Goal: Use online tool/utility

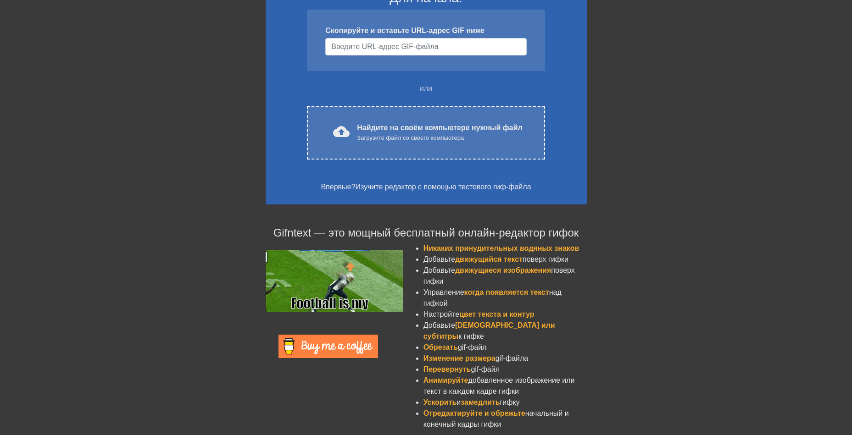
scroll to position [87, 0]
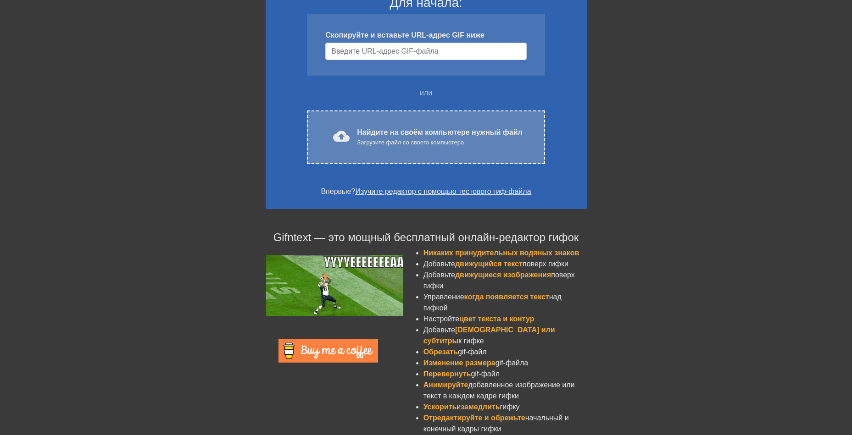
click at [522, 131] on div "cloud_upload загрузить Найдите на своём компьютере нужный файл Загрузите файл с…" at bounding box center [425, 137] width 199 height 21
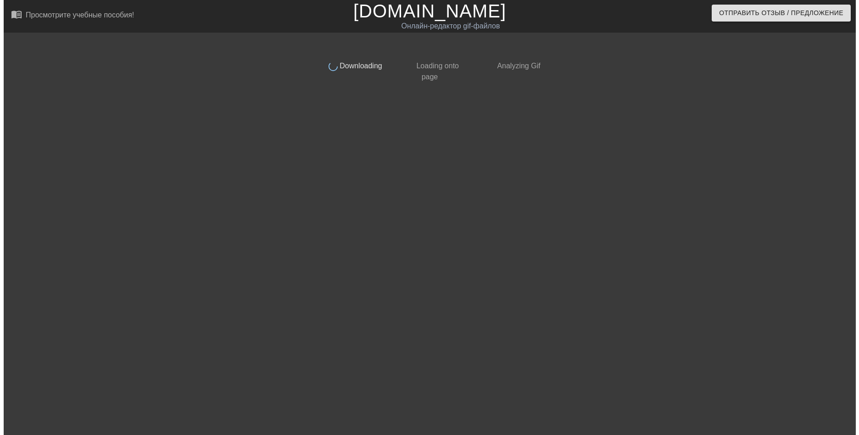
scroll to position [0, 0]
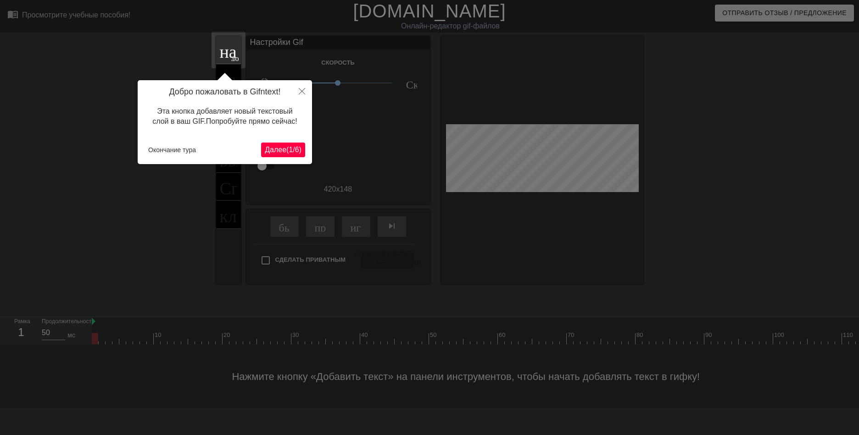
click at [283, 146] on ya-tr-span "Далее" at bounding box center [276, 150] width 22 height 8
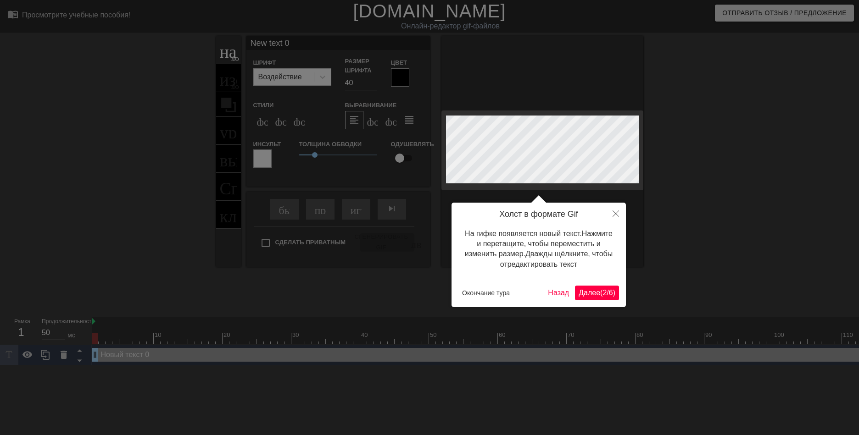
click at [600, 294] on ya-tr-span "(" at bounding box center [601, 293] width 2 height 8
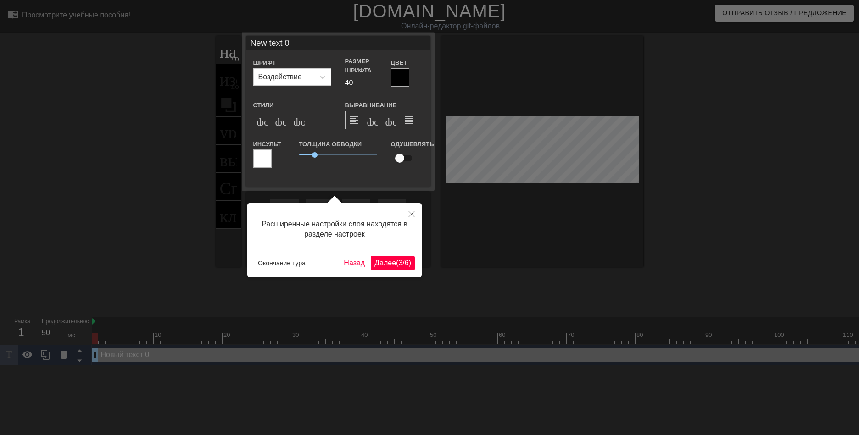
click at [403, 259] on ya-tr-span "/" at bounding box center [403, 263] width 2 height 8
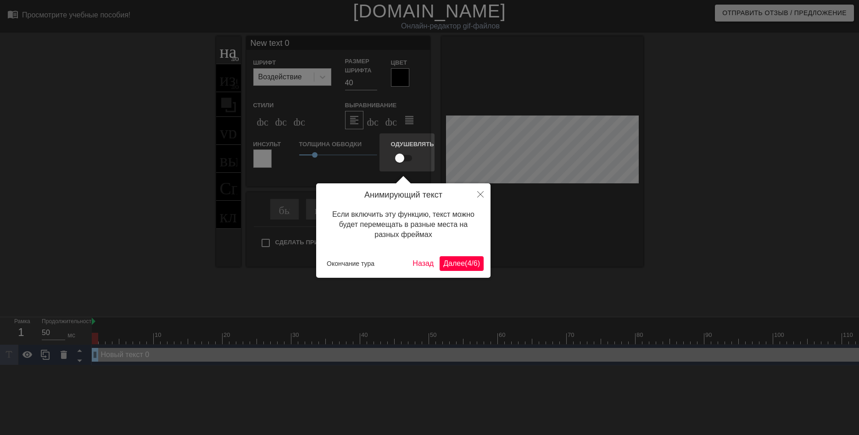
click at [471, 255] on div "Анимирующий текст Если включить эту функцию, текст можно будет перемещать в раз…" at bounding box center [403, 230] width 174 height 94
click at [470, 260] on ya-tr-span "4" at bounding box center [469, 264] width 4 height 8
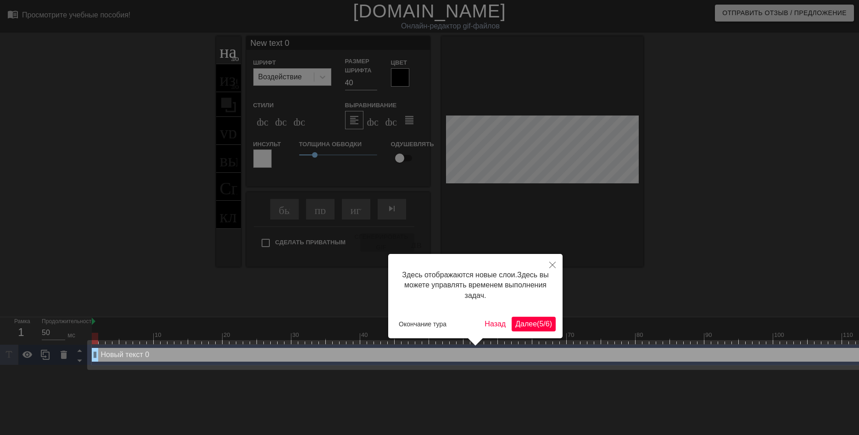
click at [539, 327] on ya-tr-span "5" at bounding box center [541, 324] width 4 height 8
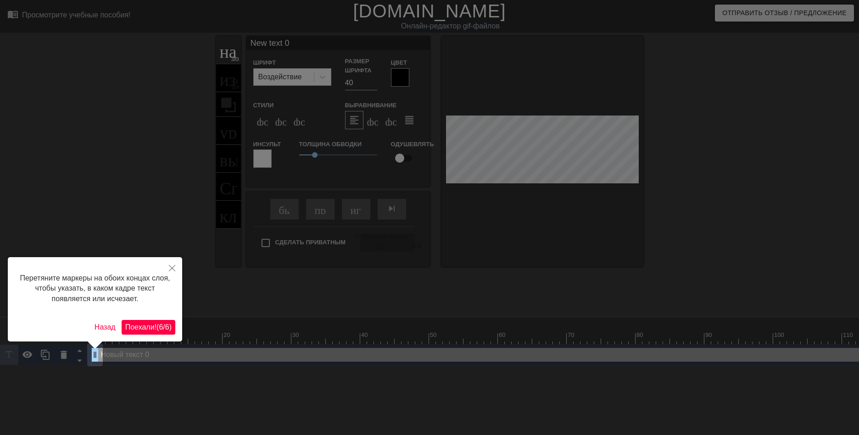
click at [147, 325] on ya-tr-span "Поехали!" at bounding box center [140, 327] width 31 height 8
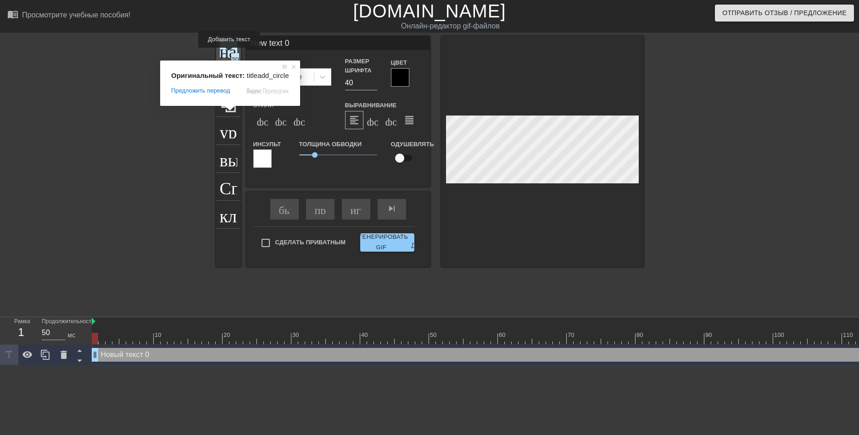
click at [228, 54] on ya-tr-span "название" at bounding box center [253, 48] width 66 height 17
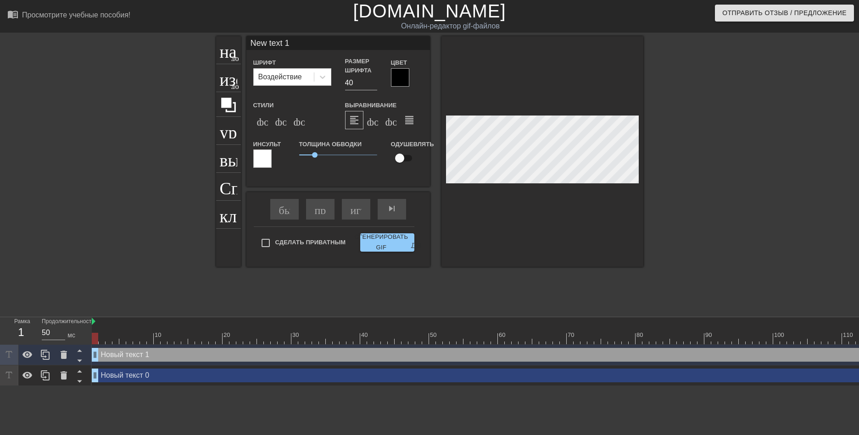
scroll to position [1, 2]
type input "1"
type textarea "1"
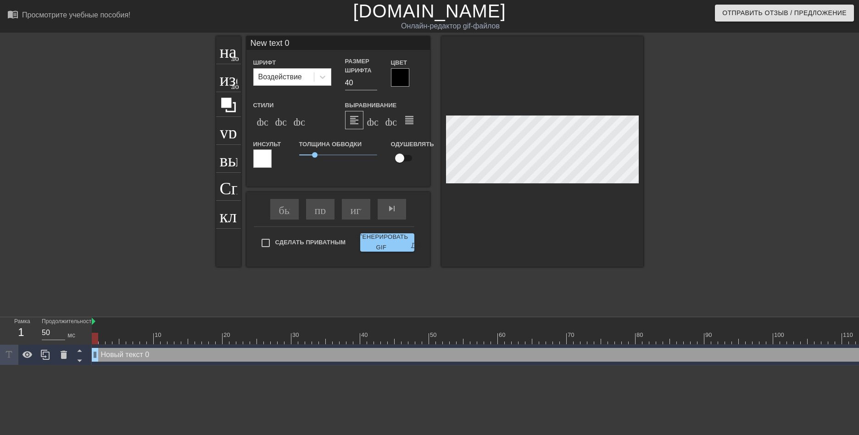
scroll to position [1, 3]
type input "[PERSON_NAME]"
type textarea "[PERSON_NAME]"
type input "T"
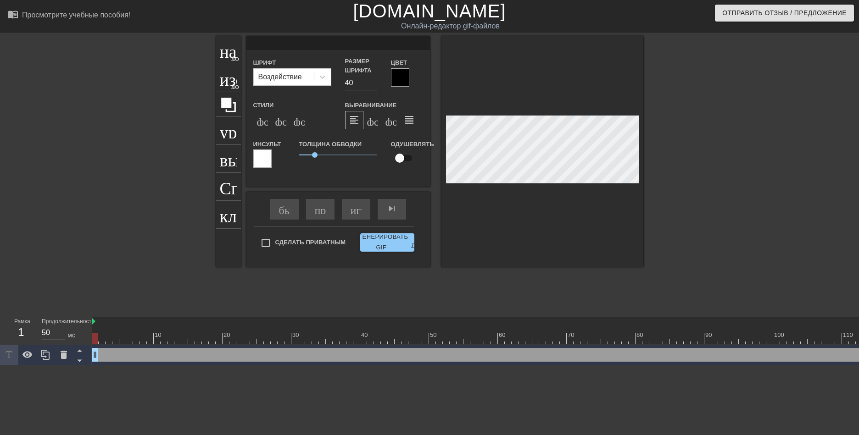
type textarea "T"
type input "R"
type textarea "R"
type input "Ru"
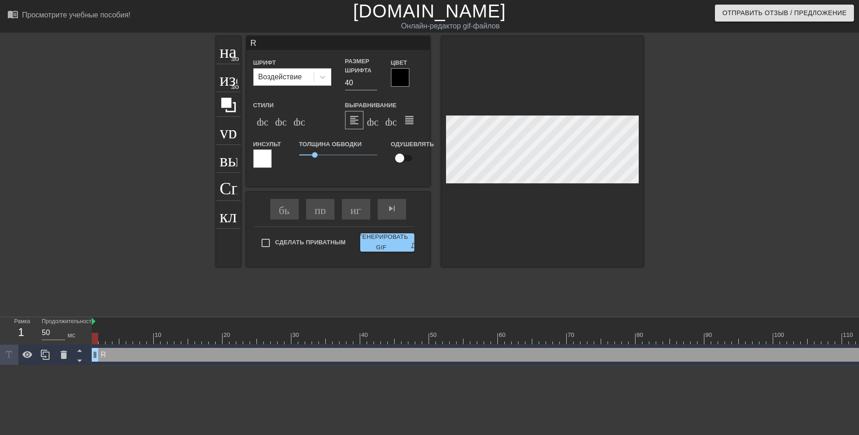
type textarea "Ru"
type input "Rus"
type textarea "Rus"
type input "Rust"
type textarea "Rust"
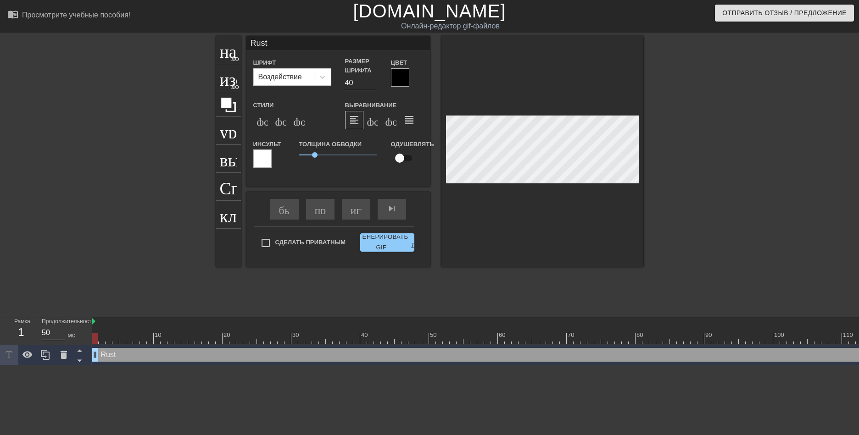
type input "Rust"
type textarea "Rust"
type input "Rust U"
type textarea "Rust U"
type input "Rust Un"
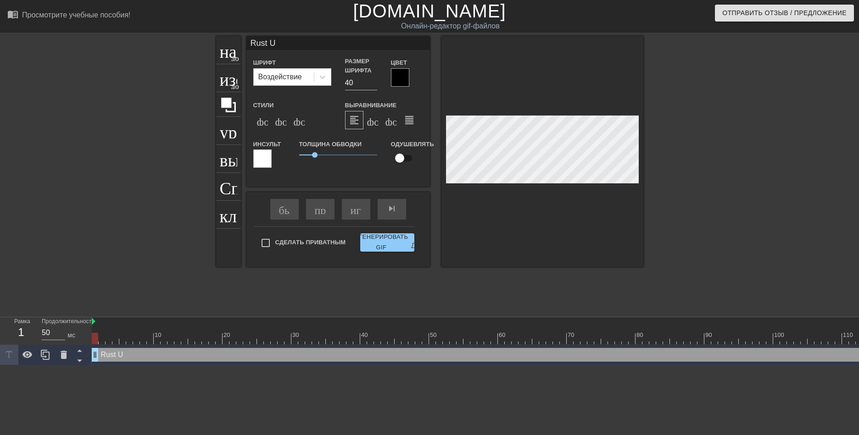
type textarea "Rust Un"
type input "Rust Uni"
type textarea "Rust Uni"
type input "Rust Unit"
type textarea "Rust Unit"
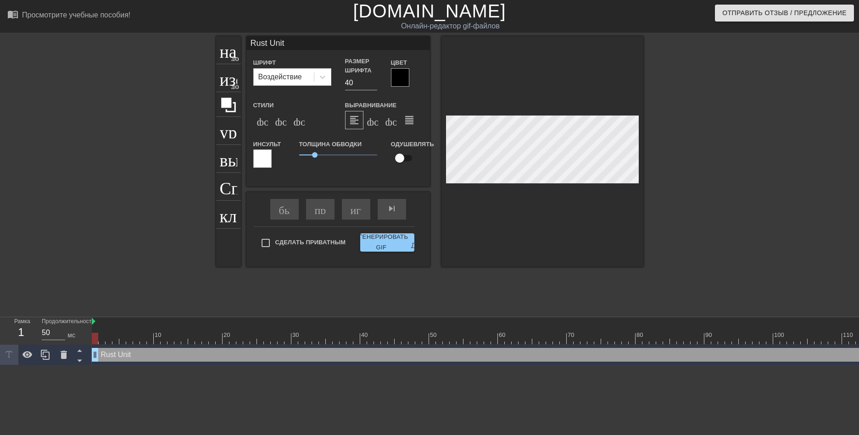
type input "Rust Unity"
type textarea "Rust Unity"
type input "R"
type textarea "R"
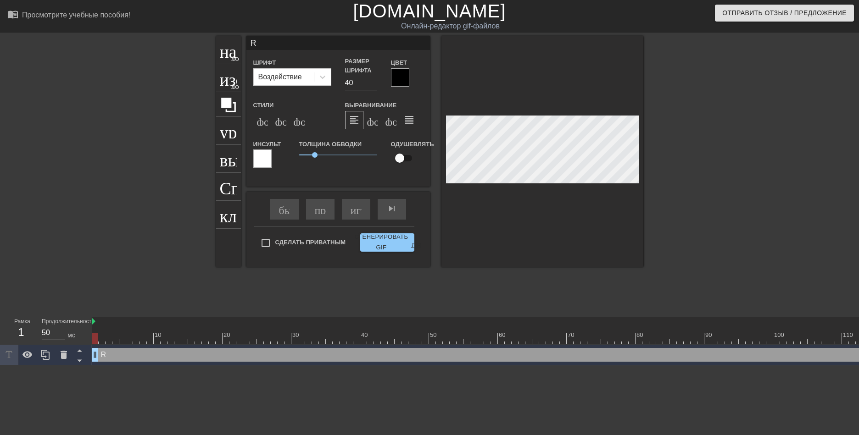
scroll to position [1, 1]
type input "RU"
type textarea "RUS"
type input "RUST"
type textarea "RUST"
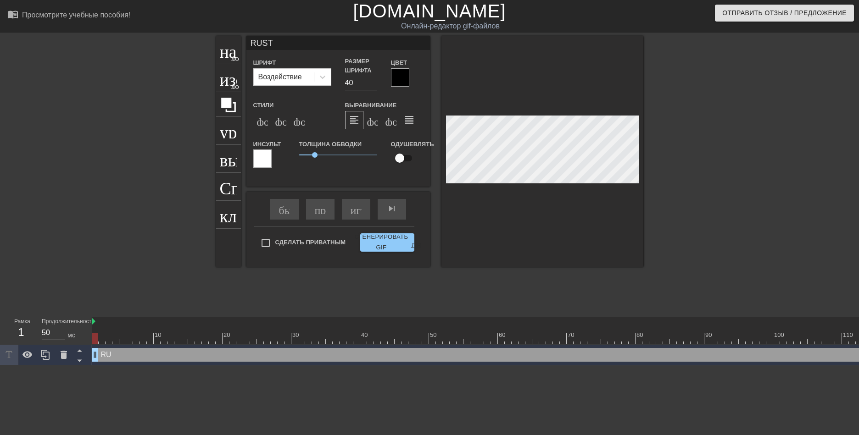
type input "RUST"
type textarea "RUST"
type input "RUST U"
type textarea "RUST U"
type input "RUST UN"
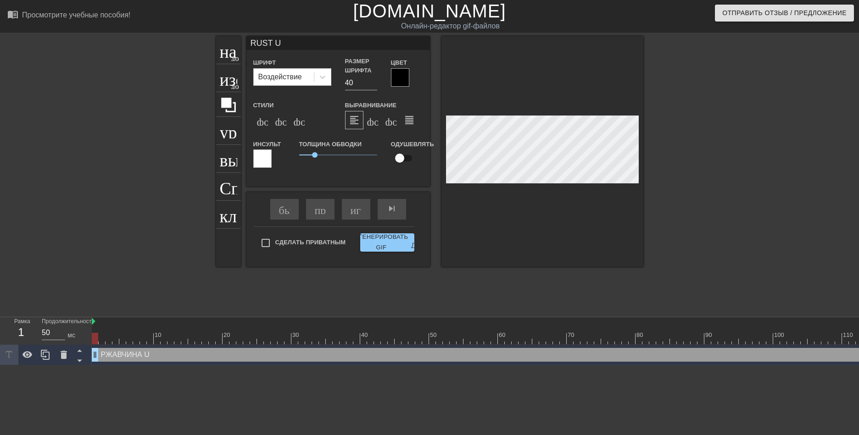
type textarea "RUST UN"
type input "RUST UNI"
type textarea "RUST UNI"
type input "RUST UNIT"
type textarea "RUST UNIT"
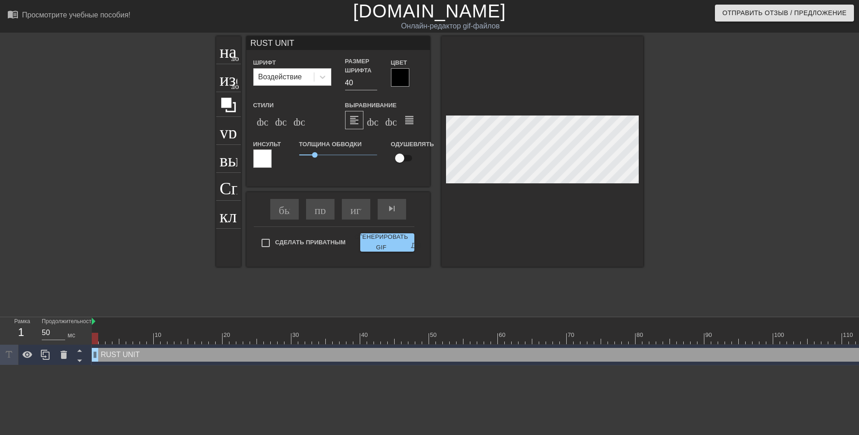
type input "RUST UNITY"
type textarea "RUST UNITY"
click at [408, 78] on div at bounding box center [400, 77] width 18 height 18
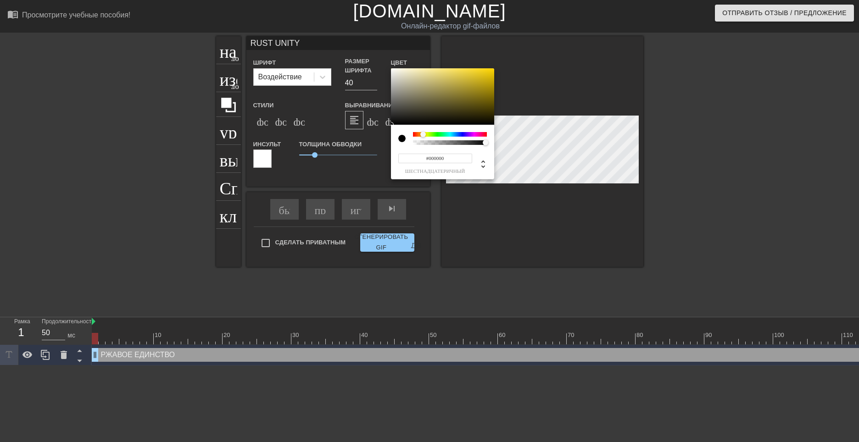
drag, startPoint x: 427, startPoint y: 134, endPoint x: 423, endPoint y: 136, distance: 5.1
click at [423, 136] on div at bounding box center [450, 134] width 74 height 5
click at [421, 135] on div at bounding box center [421, 135] width 6 height 6
drag, startPoint x: 457, startPoint y: 94, endPoint x: 500, endPoint y: 67, distance: 51.4
click at [508, 57] on div "#FFAF00 шестнадцатеричный" at bounding box center [429, 221] width 859 height 442
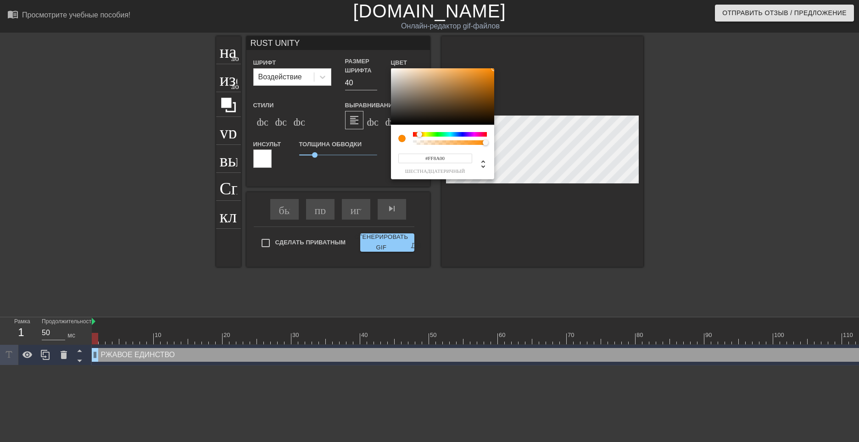
type input "#FF8000"
click at [419, 134] on div at bounding box center [419, 135] width 6 height 6
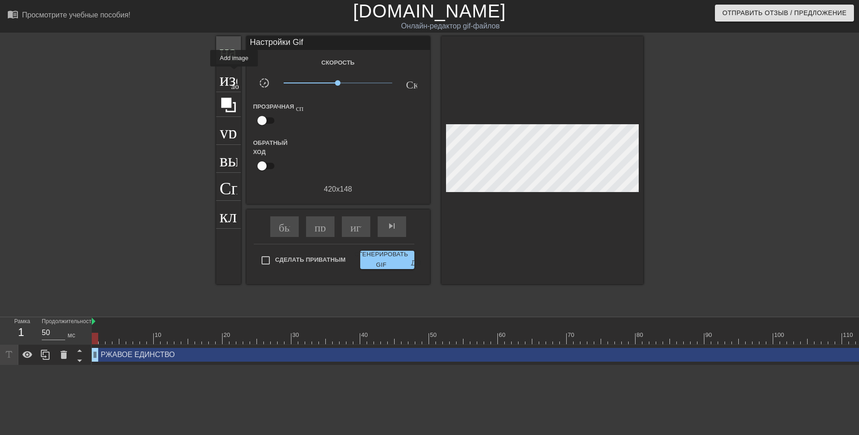
click at [230, 57] on ya-tr-span "название" at bounding box center [253, 48] width 66 height 17
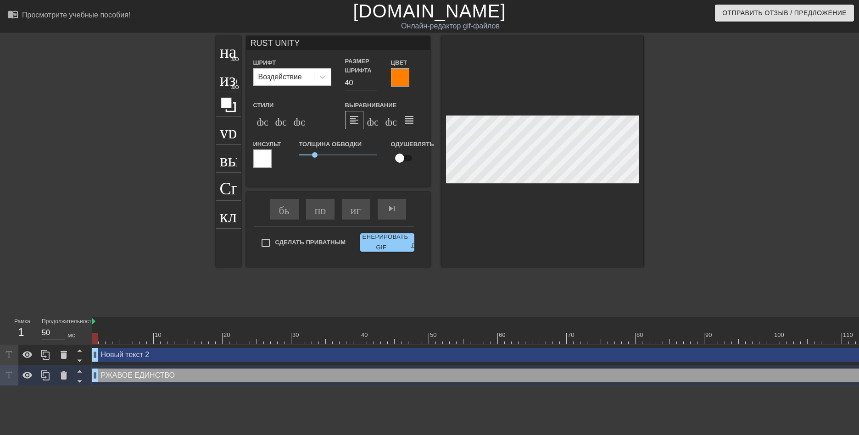
type input "New text 2"
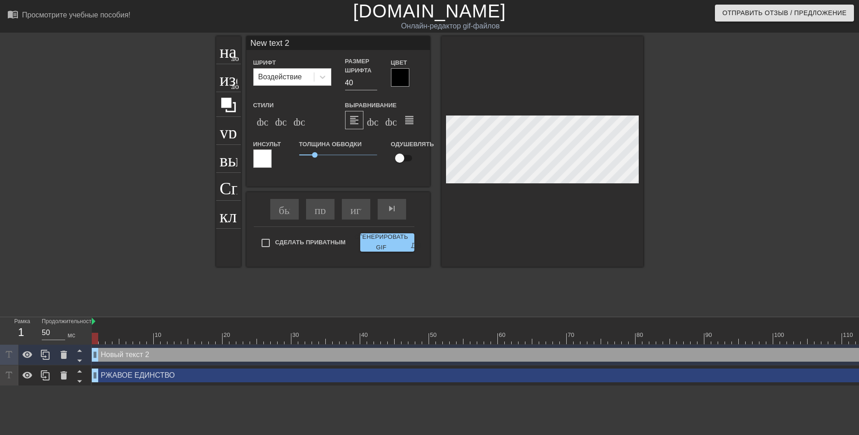
drag, startPoint x: 142, startPoint y: 356, endPoint x: 138, endPoint y: 355, distance: 4.7
click at [63, 352] on icon at bounding box center [64, 355] width 6 height 8
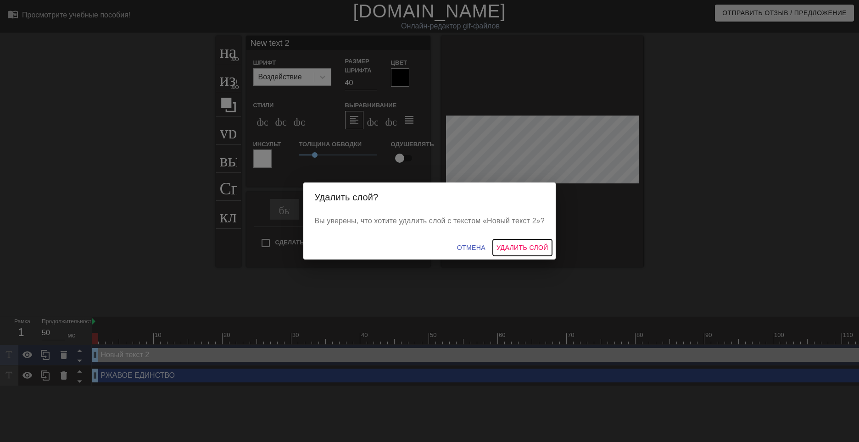
click at [510, 248] on ya-tr-span "Удалить слой" at bounding box center [522, 247] width 52 height 11
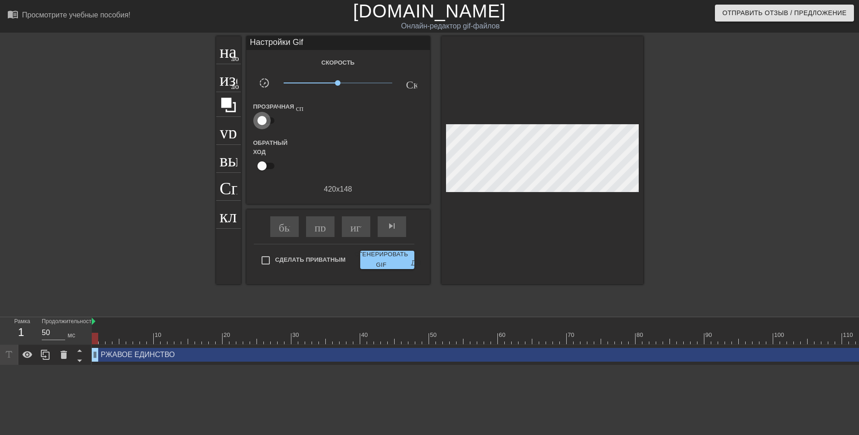
click at [263, 119] on input "checkbox" at bounding box center [262, 120] width 52 height 17
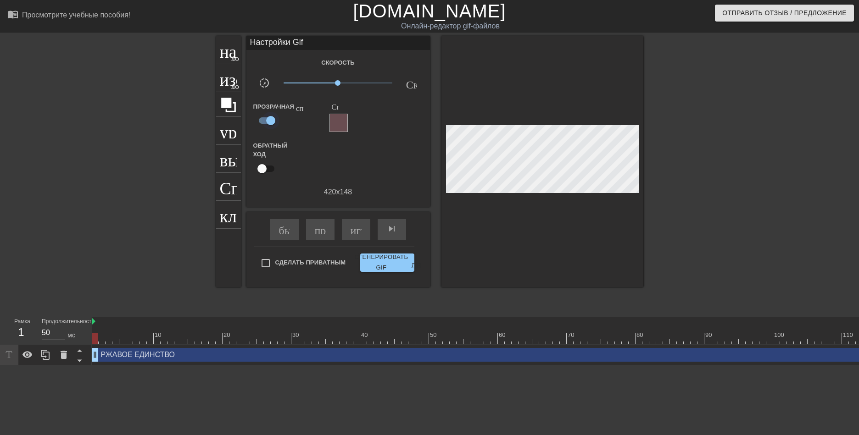
click at [263, 119] on input "checkbox" at bounding box center [270, 120] width 52 height 17
checkbox input "false"
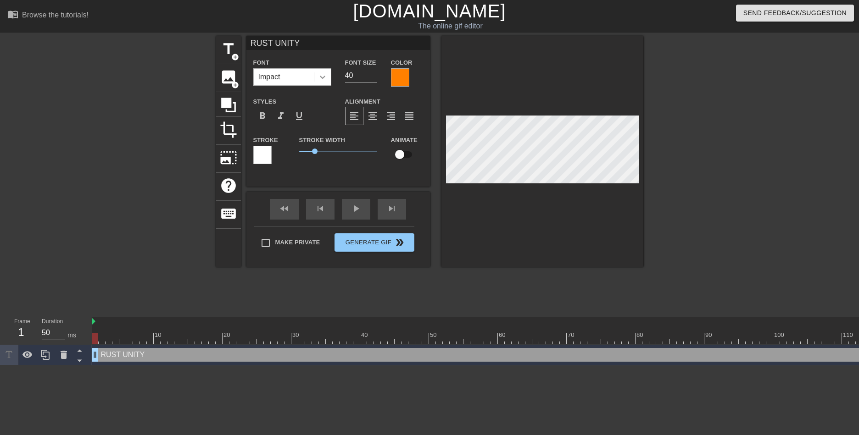
click at [324, 78] on icon at bounding box center [322, 76] width 9 height 9
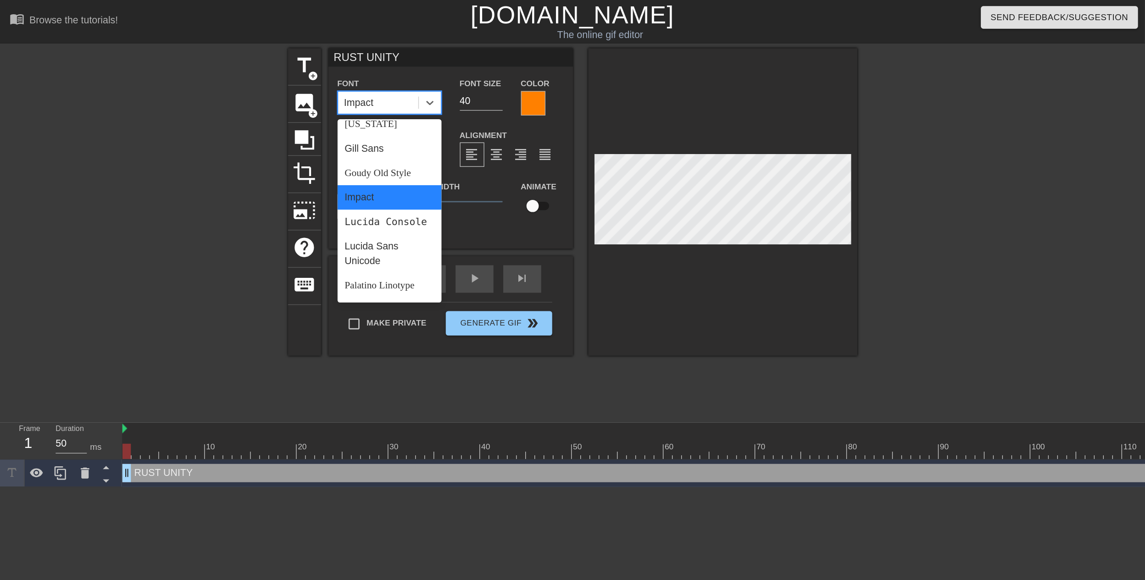
scroll to position [145, 0]
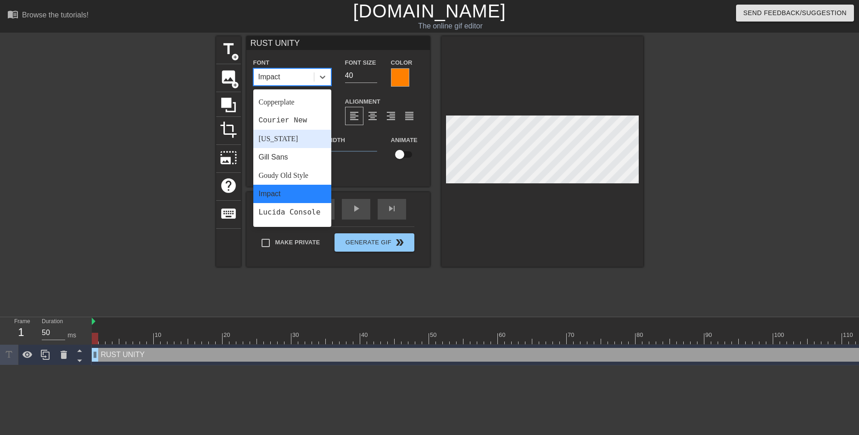
click at [406, 96] on div "Alignment format_align_left format_align_center format_align_right format_align…" at bounding box center [384, 111] width 92 height 30
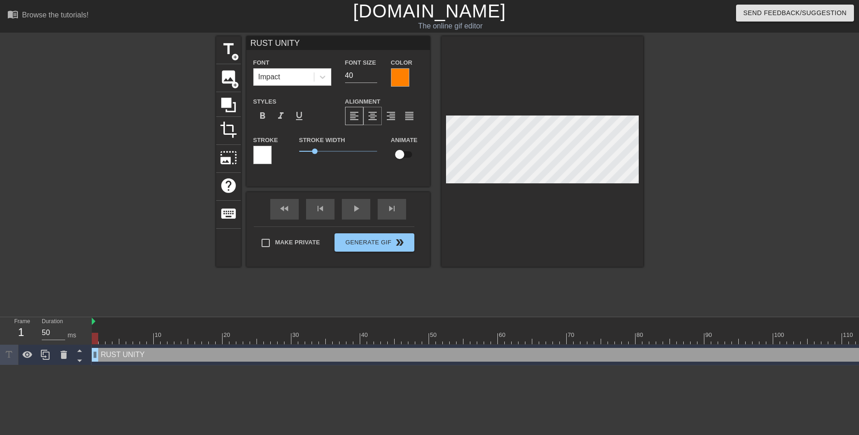
click at [372, 117] on span "format_align_center" at bounding box center [372, 116] width 11 height 11
click at [264, 154] on div at bounding box center [262, 155] width 18 height 18
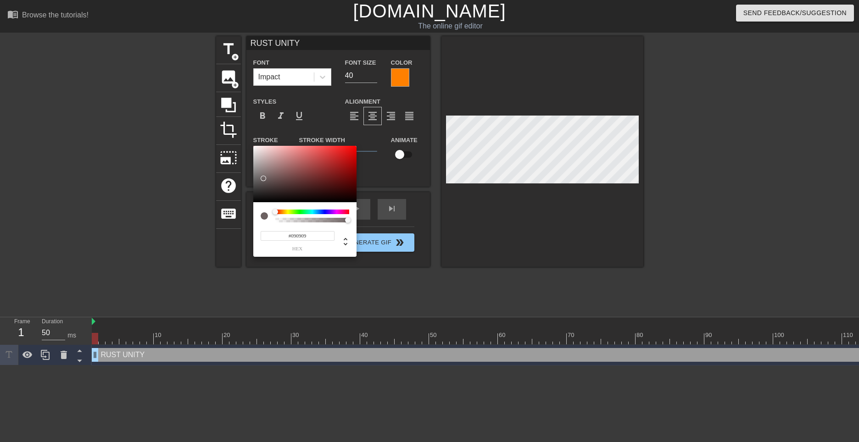
type input "#000000"
drag, startPoint x: 284, startPoint y: 181, endPoint x: 227, endPoint y: 215, distance: 66.6
click at [227, 215] on div "#000000 hex" at bounding box center [429, 221] width 859 height 442
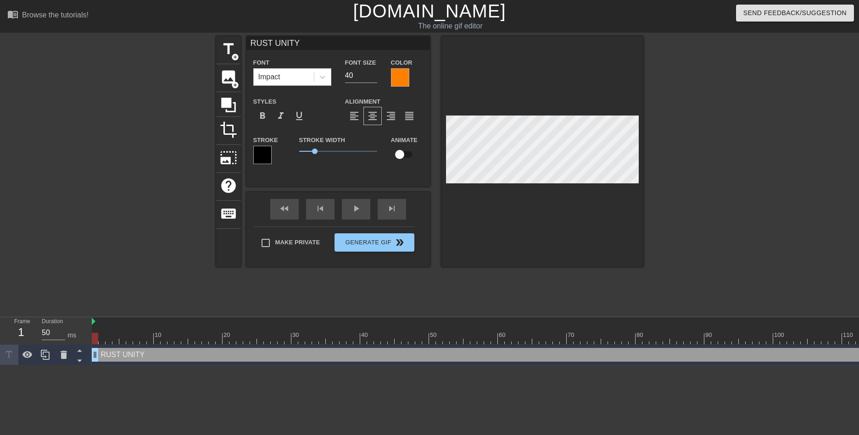
click at [403, 153] on input "checkbox" at bounding box center [399, 154] width 52 height 17
checkbox input "true"
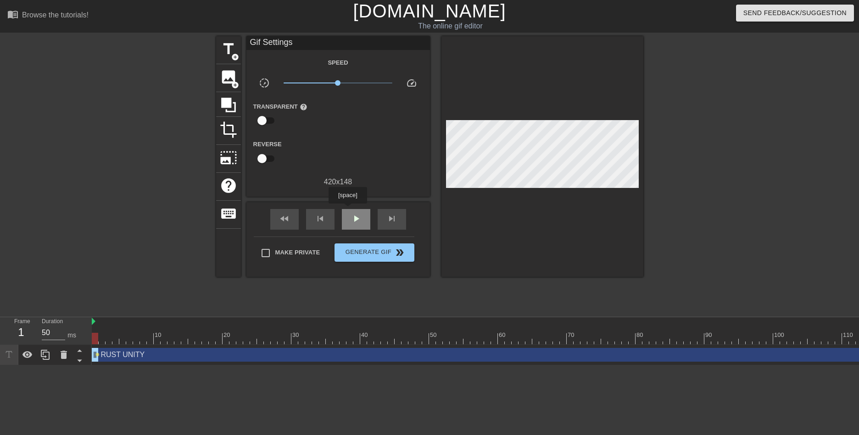
click at [347, 210] on div "play_arrow" at bounding box center [356, 219] width 28 height 21
click at [361, 221] on span "pause" at bounding box center [355, 218] width 11 height 11
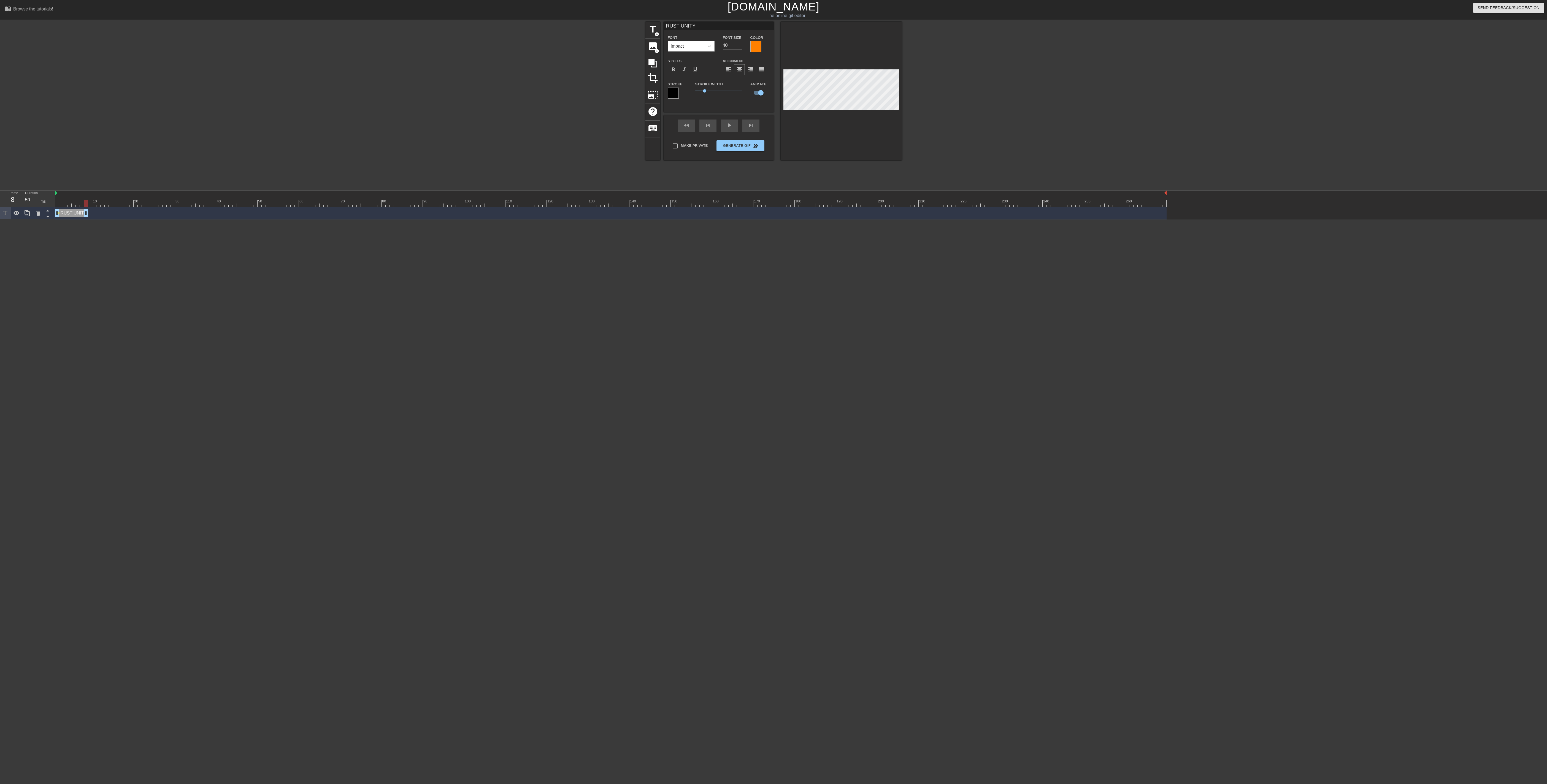
drag, startPoint x: 1164, startPoint y: 215, endPoint x: 84, endPoint y: 231, distance: 1080.1
click at [84, 220] on html "menu_book Browse the tutorials! [DOMAIN_NAME] The online gif editor Send Feedba…" at bounding box center [773, 110] width 1547 height 220
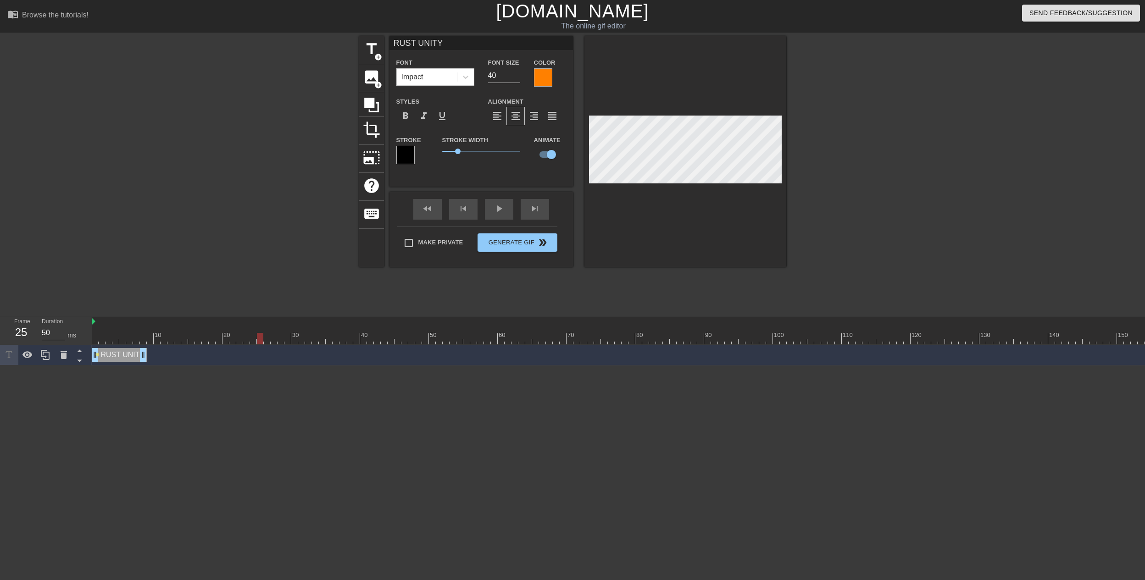
click at [263, 331] on div at bounding box center [260, 332] width 7 height 11
drag, startPoint x: 164, startPoint y: 328, endPoint x: 94, endPoint y: 323, distance: 70.3
click at [94, 323] on div "10 20 30 40 50 60 70 80 90 100 110 120 130 140 150 160" at bounding box center [1017, 330] width 1851 height 27
drag, startPoint x: 146, startPoint y: 356, endPoint x: 347, endPoint y: 342, distance: 201.4
click at [347, 342] on div "10 20 30 40 50 60 70 80 90 100 110 120 130 140 150 160" at bounding box center [618, 341] width 1053 height 48
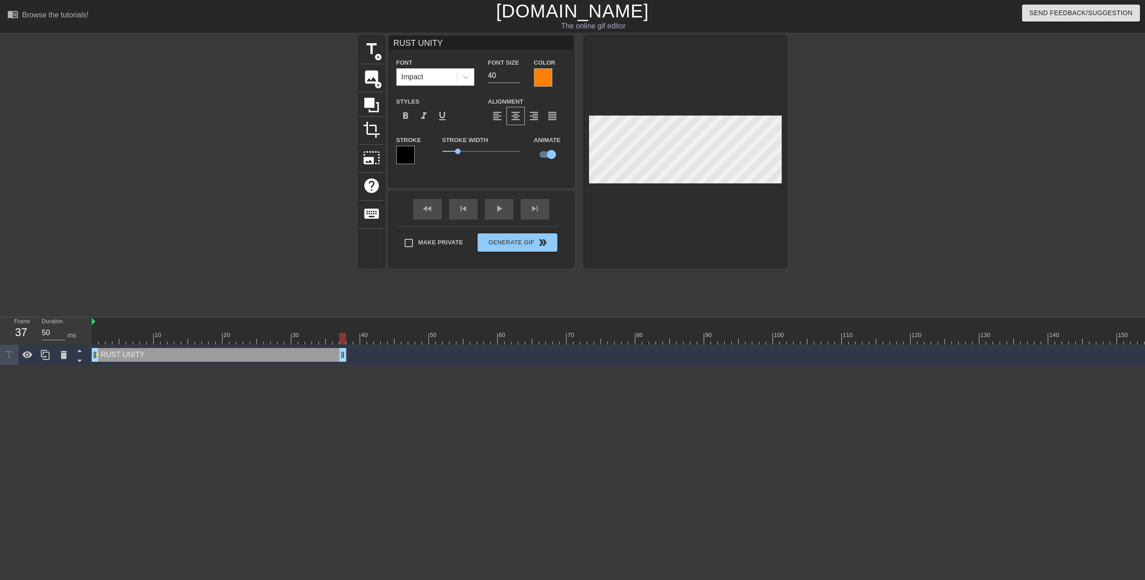
click at [333, 301] on div at bounding box center [280, 173] width 138 height 275
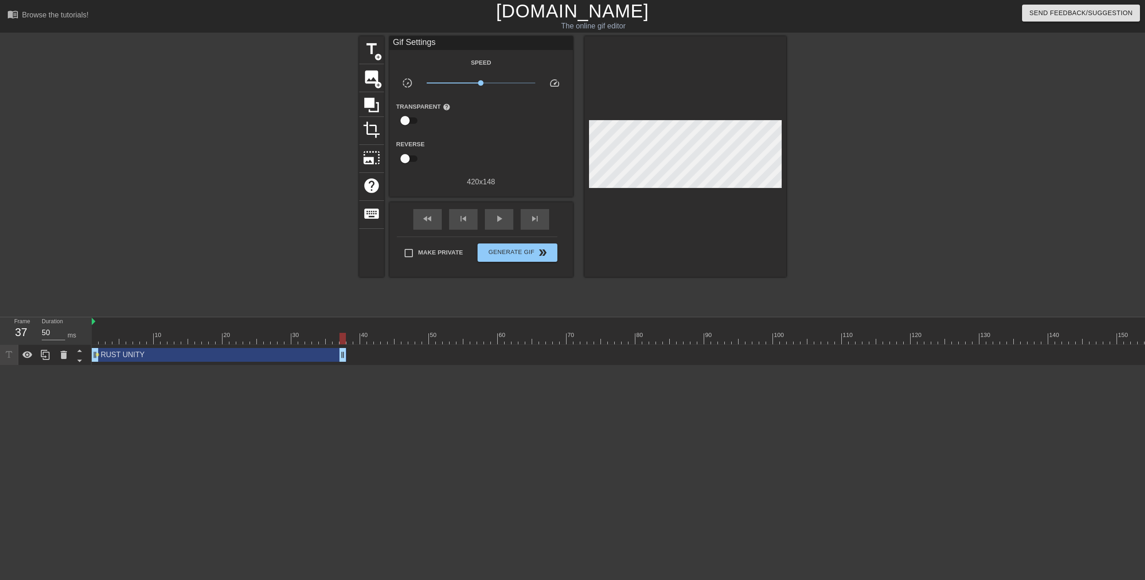
click at [101, 333] on div at bounding box center [1017, 338] width 1851 height 11
click at [101, 328] on div at bounding box center [102, 332] width 7 height 11
click at [100, 328] on div at bounding box center [102, 332] width 7 height 11
click at [264, 333] on div at bounding box center [1017, 338] width 1851 height 11
click at [490, 219] on div "play_arrow" at bounding box center [499, 219] width 28 height 21
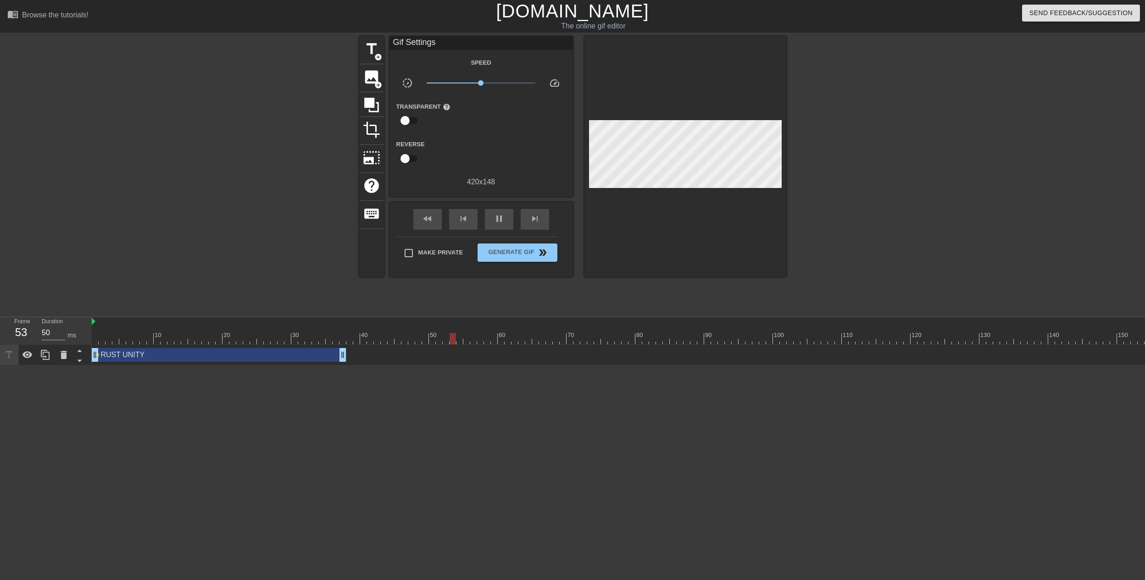
click at [468, 342] on div at bounding box center [1017, 338] width 1851 height 11
click at [272, 356] on div "RUST UNITY drag_handle drag_handle" at bounding box center [219, 355] width 255 height 14
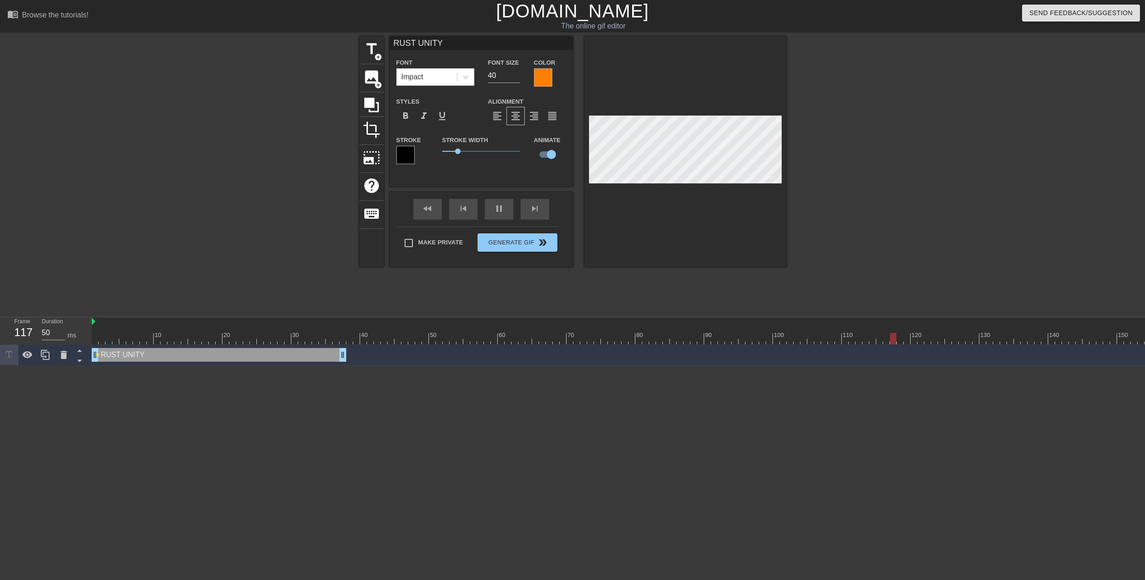
click at [272, 356] on div "RUST UNITY drag_handle drag_handle" at bounding box center [219, 355] width 255 height 14
click at [547, 153] on input "checkbox" at bounding box center [551, 154] width 52 height 17
click at [547, 153] on input "checkbox" at bounding box center [542, 154] width 52 height 17
checkbox input "true"
click at [551, 141] on label "Animate" at bounding box center [547, 140] width 27 height 9
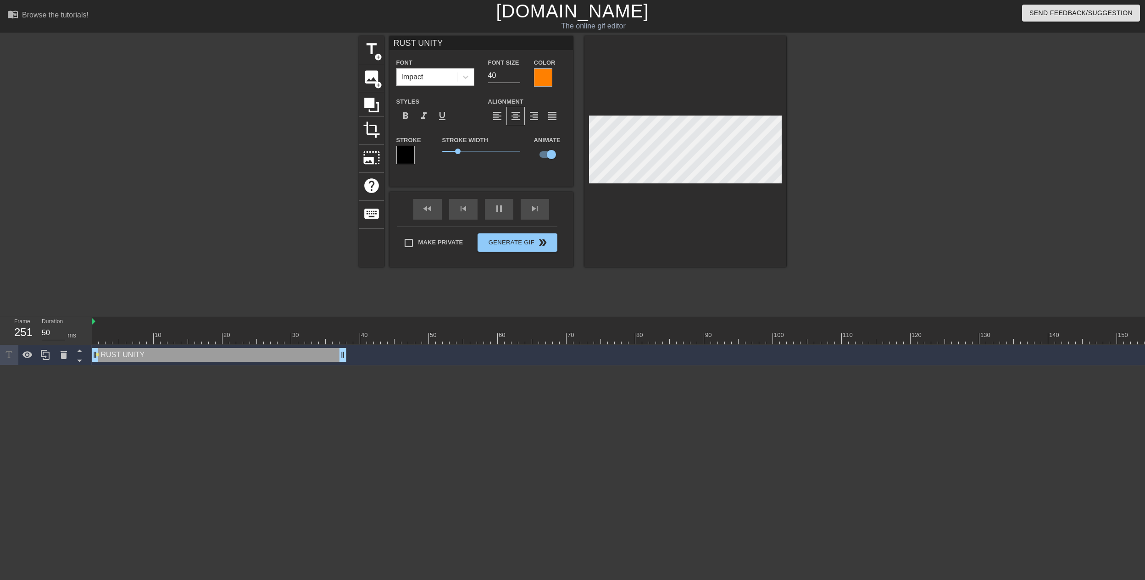
click at [310, 320] on div at bounding box center [1017, 321] width 1851 height 9
click at [283, 333] on div at bounding box center [1017, 338] width 1851 height 11
click at [283, 333] on div at bounding box center [281, 338] width 6 height 11
click at [228, 334] on div at bounding box center [1017, 338] width 1851 height 11
click at [228, 334] on div at bounding box center [225, 338] width 6 height 11
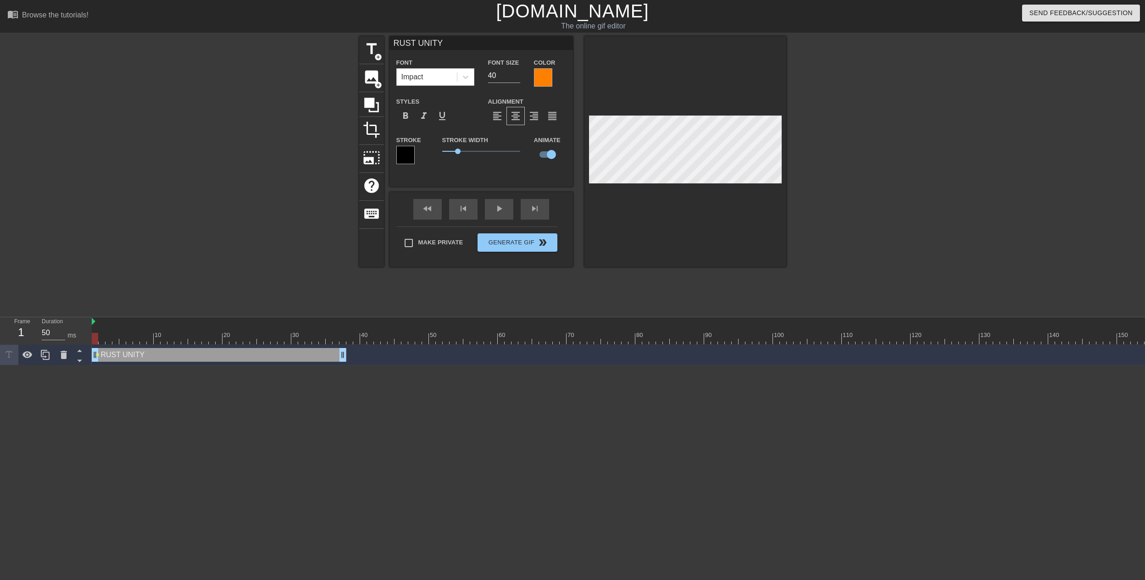
drag, startPoint x: 228, startPoint y: 334, endPoint x: 81, endPoint y: 336, distance: 146.8
click at [81, 336] on div "Frame 1 Duration 50 ms 10 20 30 40 50 60 70 80 90 100 110 120 130 140 150" at bounding box center [572, 341] width 1145 height 48
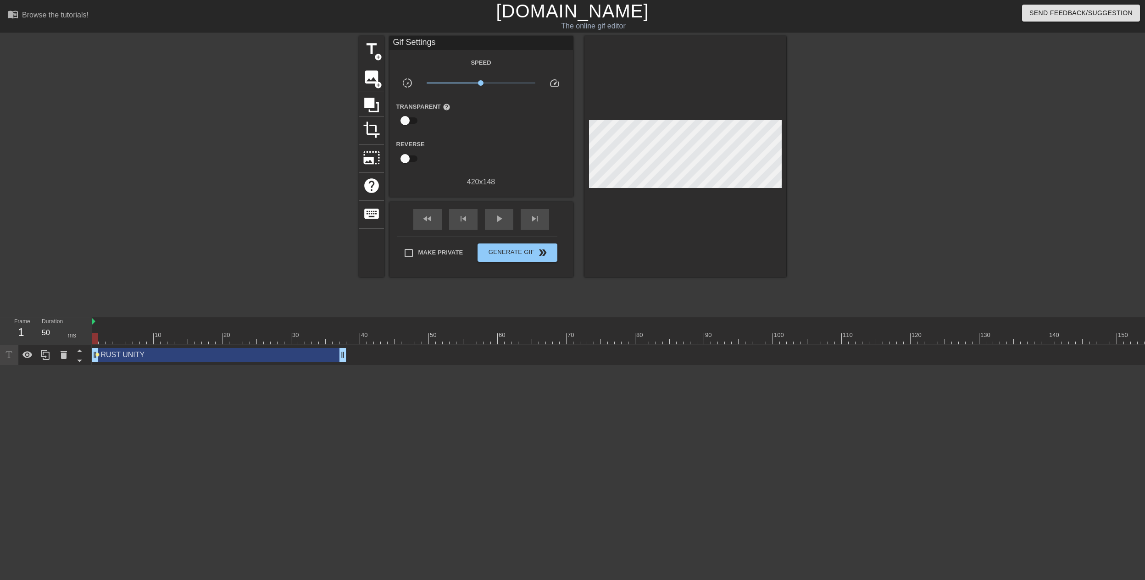
click at [95, 355] on span "lens" at bounding box center [97, 355] width 4 height 4
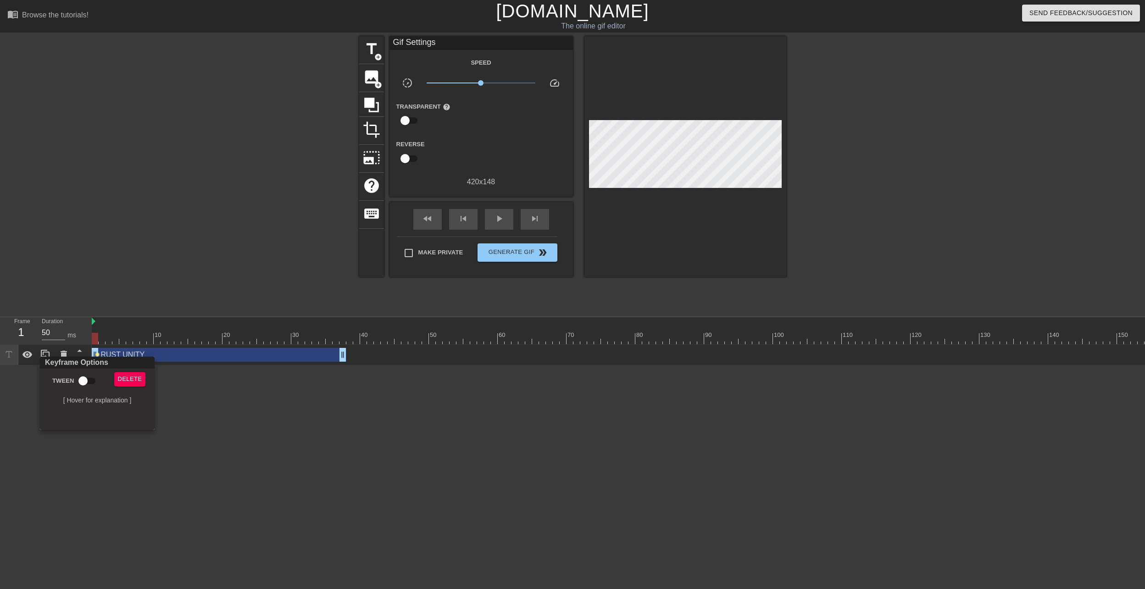
click at [183, 400] on div at bounding box center [572, 294] width 1145 height 589
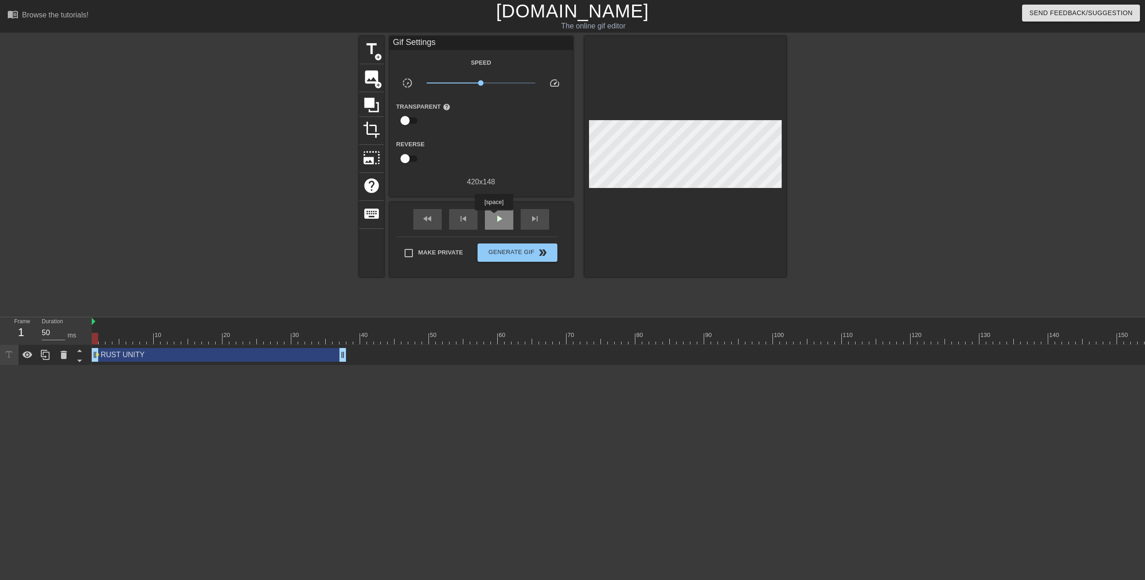
click at [494, 217] on span "play_arrow" at bounding box center [499, 218] width 11 height 11
click at [494, 217] on span "pause" at bounding box center [499, 218] width 11 height 11
click at [249, 355] on div "RUST UNITY drag_handle drag_handle" at bounding box center [219, 355] width 255 height 14
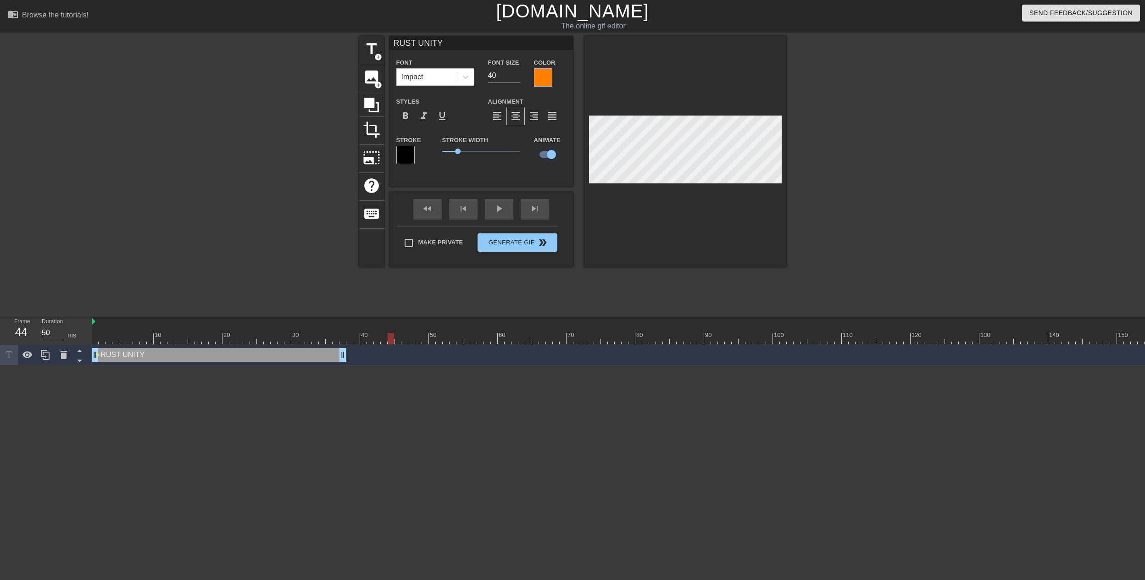
click at [551, 155] on input "checkbox" at bounding box center [551, 154] width 52 height 17
click at [551, 153] on input "checkbox" at bounding box center [542, 154] width 52 height 17
click at [542, 152] on input "checkbox" at bounding box center [551, 154] width 52 height 17
click at [547, 154] on input "checkbox" at bounding box center [542, 154] width 52 height 17
click at [547, 154] on input "checkbox" at bounding box center [551, 154] width 52 height 17
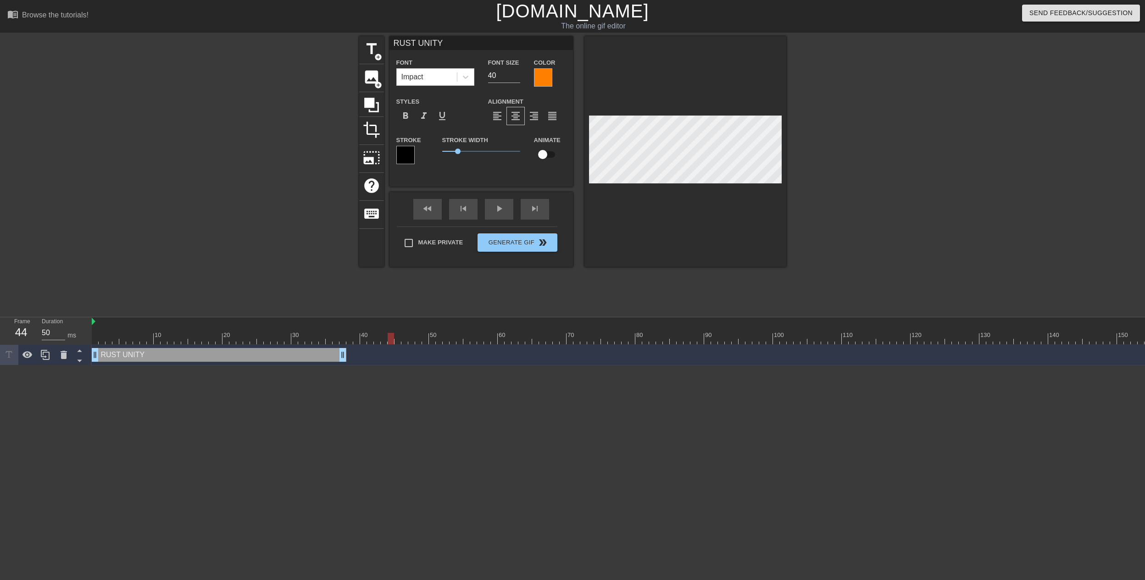
click at [547, 154] on input "checkbox" at bounding box center [542, 154] width 52 height 17
checkbox input "true"
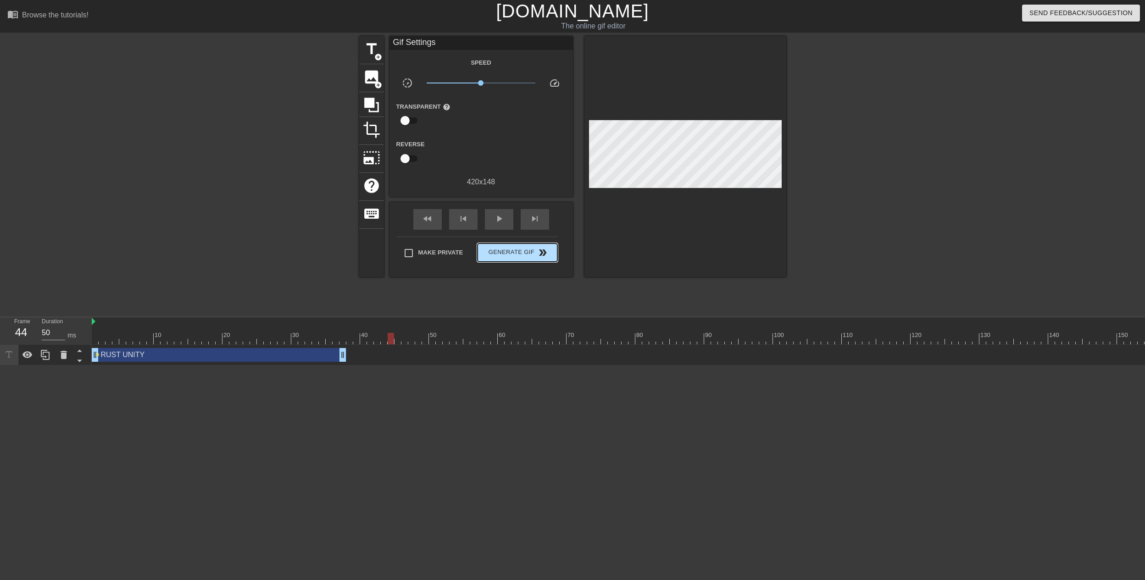
click at [518, 241] on div "Make Private Generate Gif double_arrow" at bounding box center [477, 255] width 161 height 36
click at [407, 117] on input "checkbox" at bounding box center [405, 120] width 52 height 17
click at [406, 118] on input "checkbox" at bounding box center [414, 120] width 52 height 17
click at [406, 118] on input "checkbox" at bounding box center [405, 120] width 52 height 17
click at [406, 118] on input "checkbox" at bounding box center [414, 120] width 52 height 17
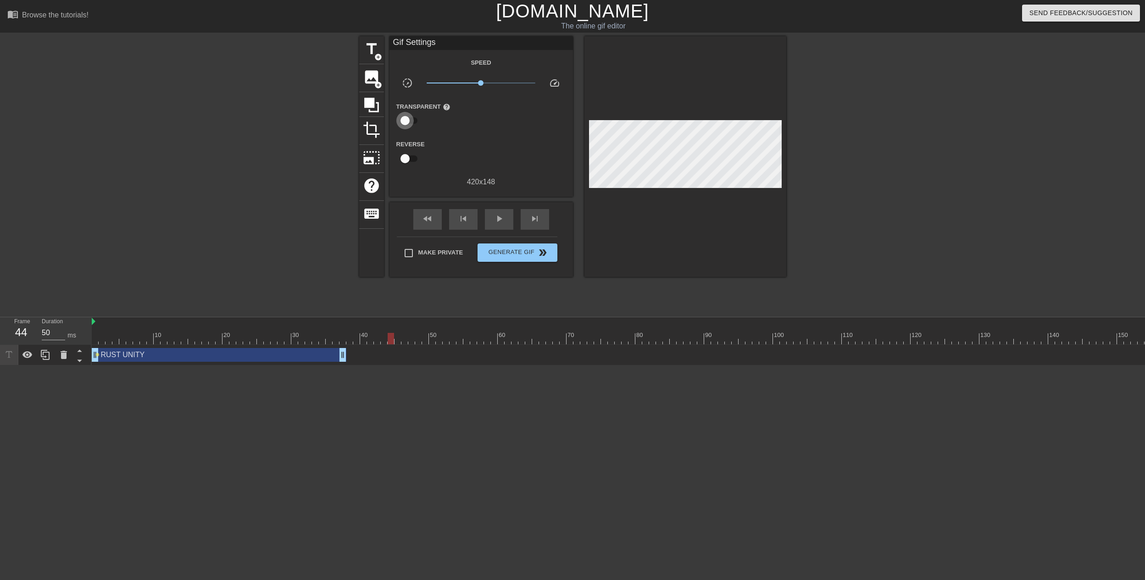
click at [406, 118] on input "checkbox" at bounding box center [405, 120] width 52 height 17
checkbox input "true"
click at [410, 153] on input "checkbox" at bounding box center [405, 159] width 52 height 17
click at [409, 156] on input "checkbox" at bounding box center [414, 159] width 52 height 17
checkbox input "false"
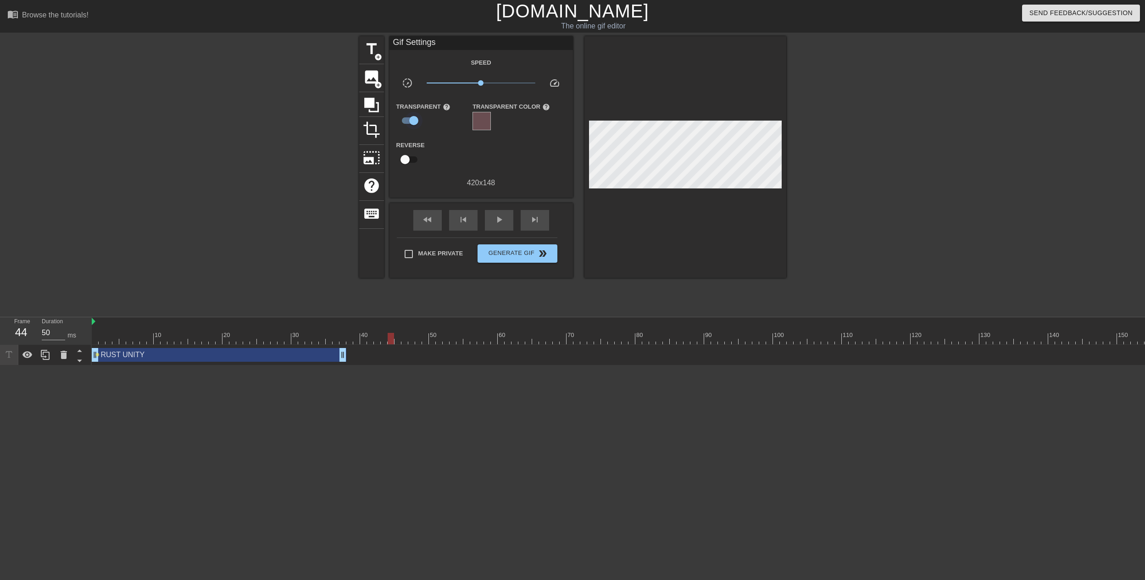
click at [415, 118] on input "checkbox" at bounding box center [414, 120] width 52 height 17
checkbox input "false"
click at [500, 217] on span "play_arrow" at bounding box center [499, 218] width 11 height 11
click at [500, 217] on span "pause" at bounding box center [499, 218] width 11 height 11
click at [500, 217] on span "play_arrow" at bounding box center [499, 218] width 11 height 11
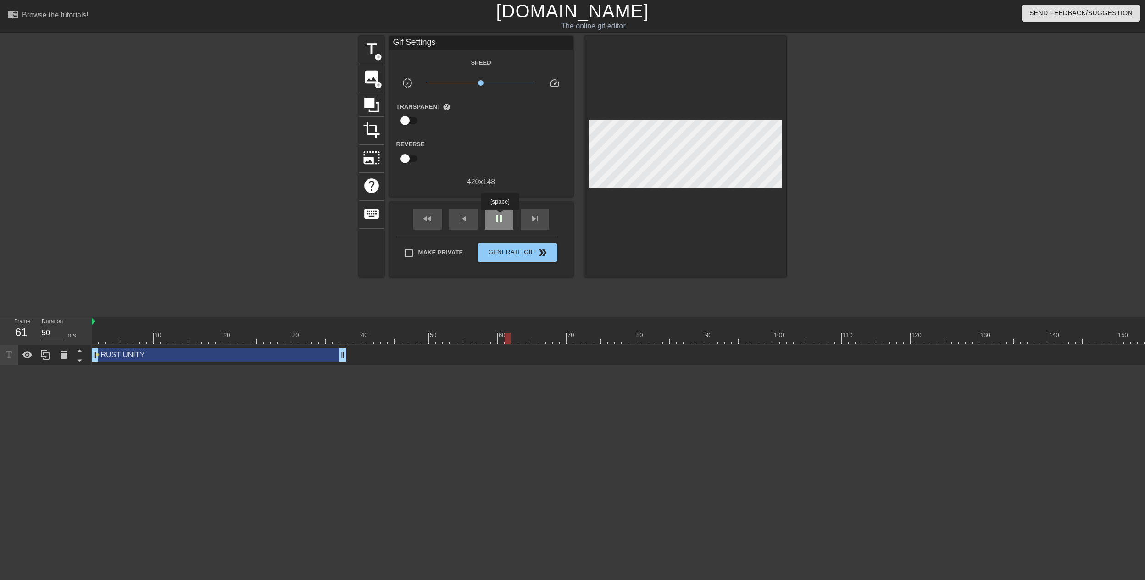
click at [500, 217] on span "pause" at bounding box center [499, 218] width 11 height 11
drag, startPoint x: 534, startPoint y: 338, endPoint x: 218, endPoint y: 303, distance: 317.5
click at [105, 336] on div at bounding box center [108, 338] width 6 height 11
